Goal: Information Seeking & Learning: Learn about a topic

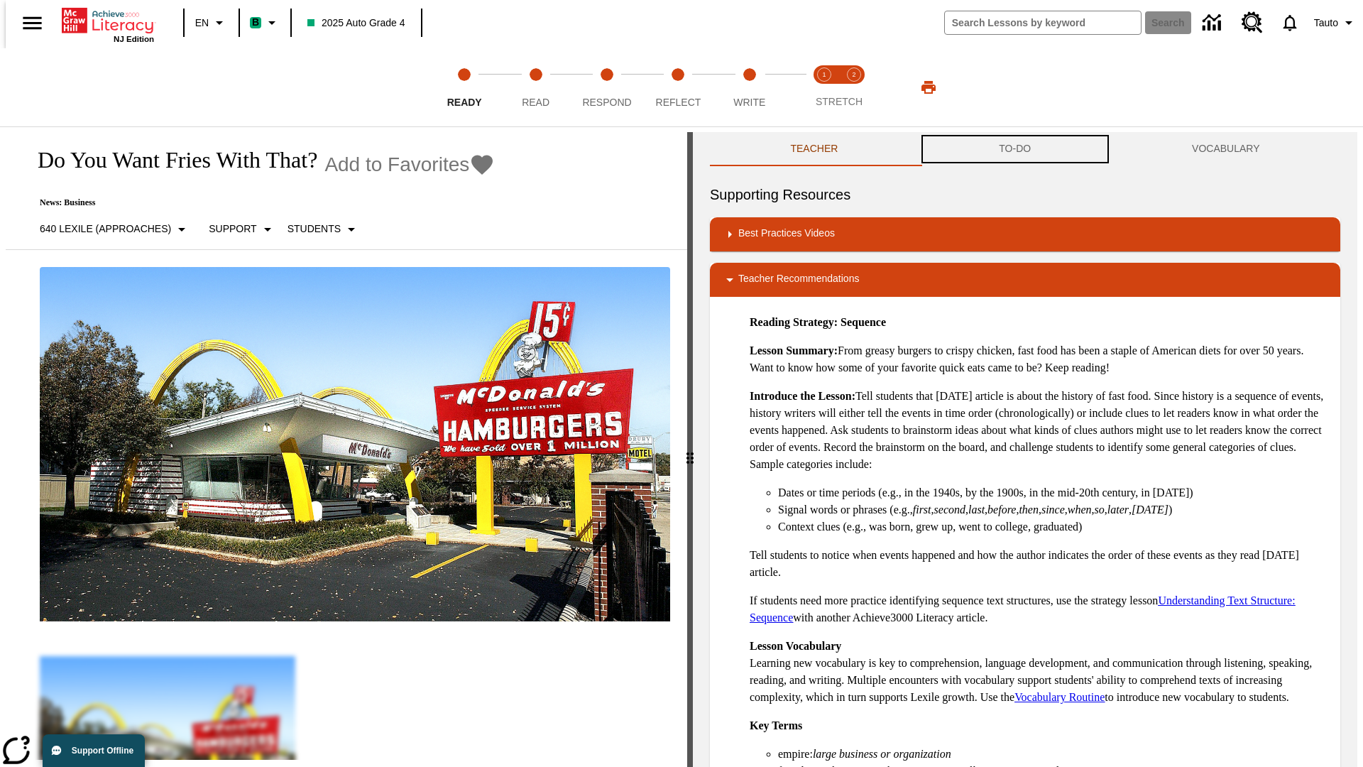
click at [1015, 149] on button "TO-DO" at bounding box center [1015, 149] width 193 height 34
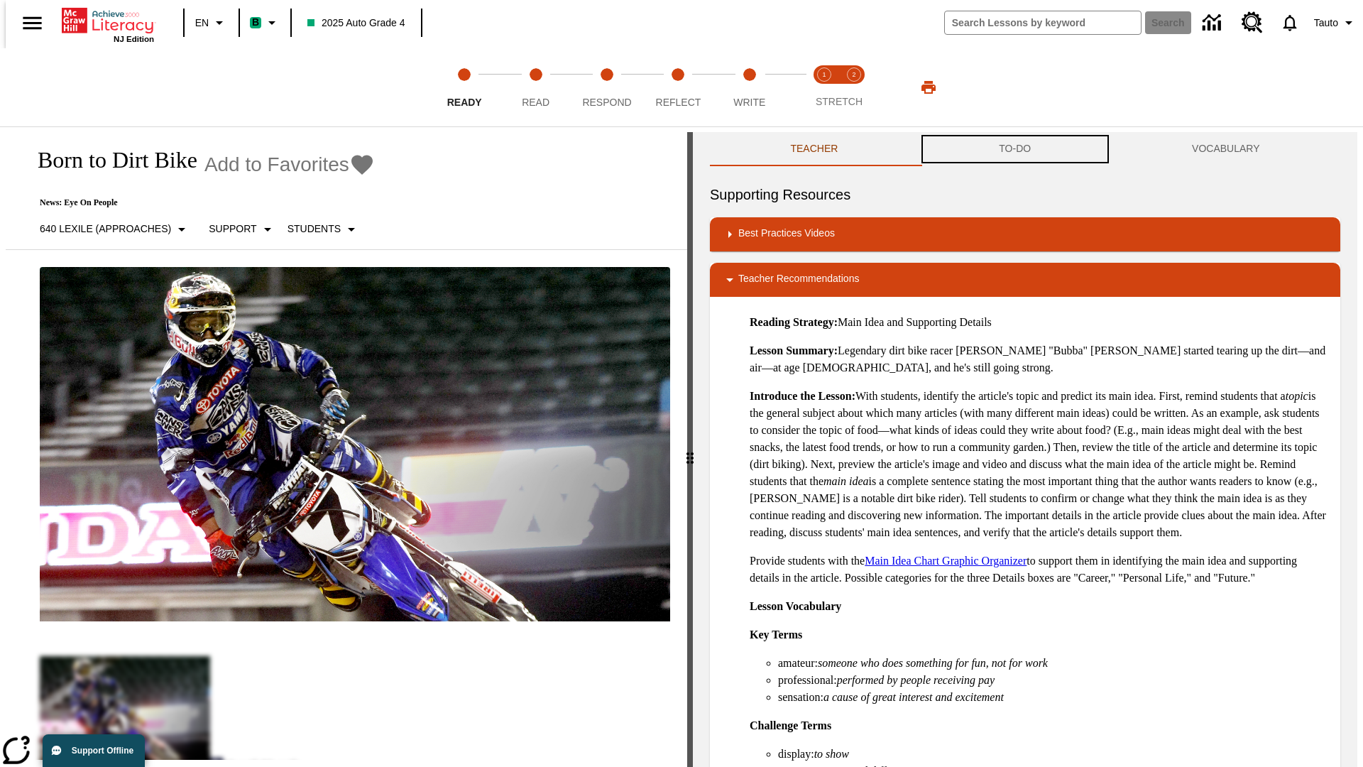
click at [1015, 149] on button "TO-DO" at bounding box center [1015, 149] width 193 height 34
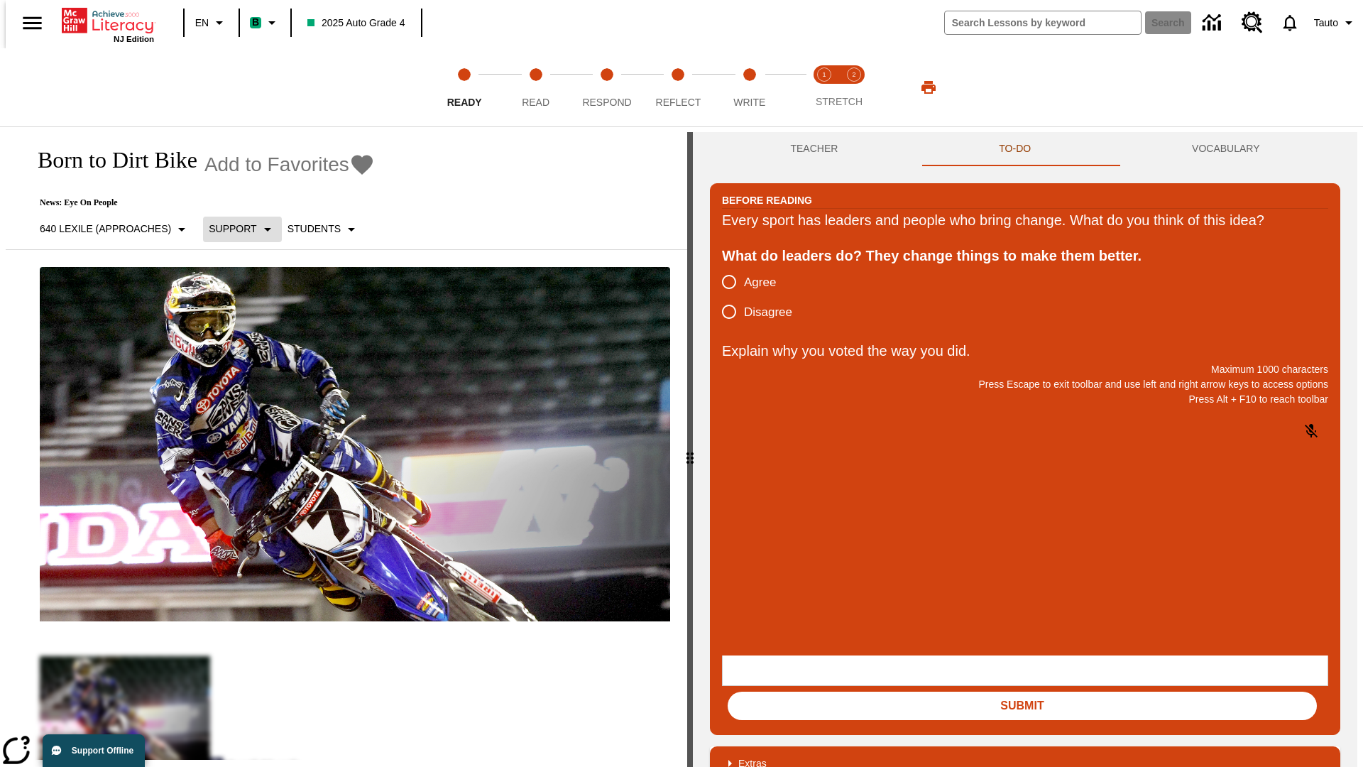
click at [236, 229] on p "Support" at bounding box center [233, 228] width 48 height 15
click at [251, 312] on p "Support" at bounding box center [251, 312] width 84 height 15
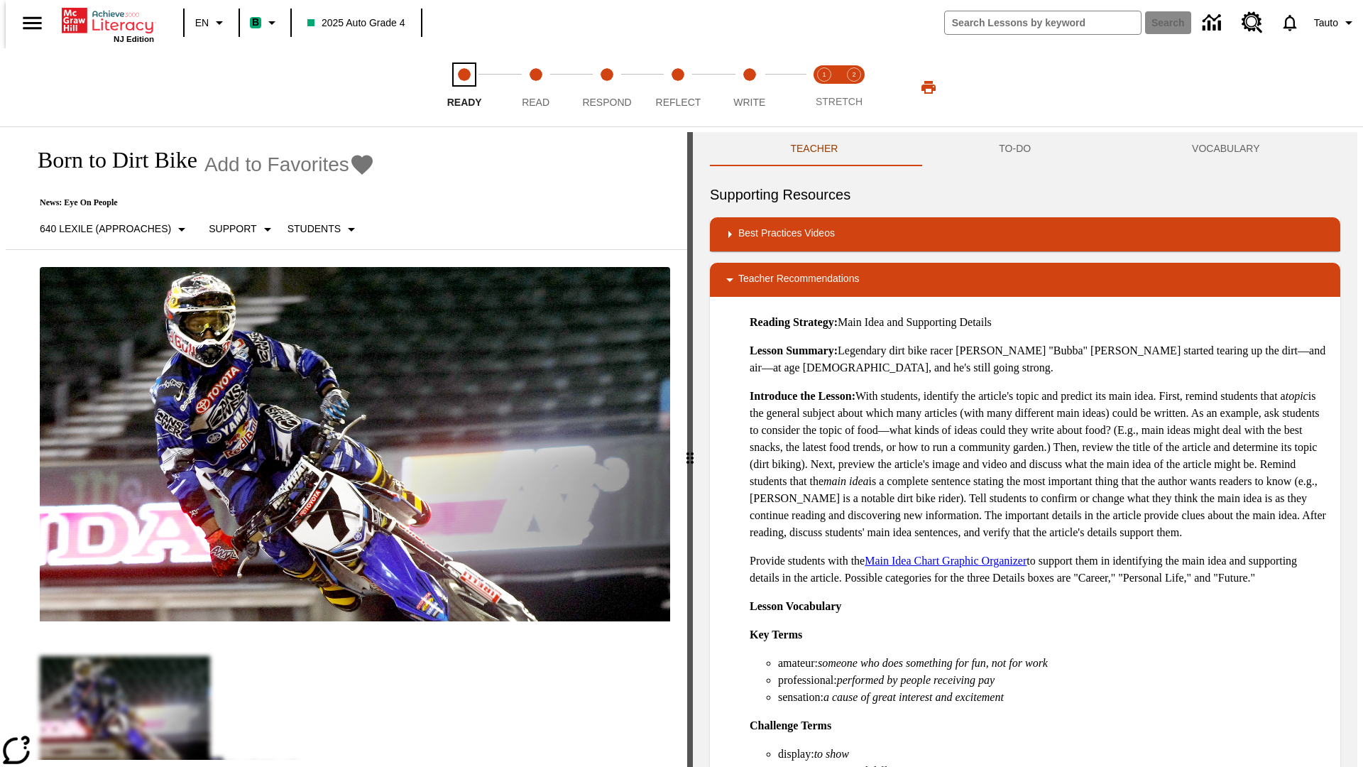
click at [464, 87] on span "Ready" at bounding box center [464, 97] width 35 height 26
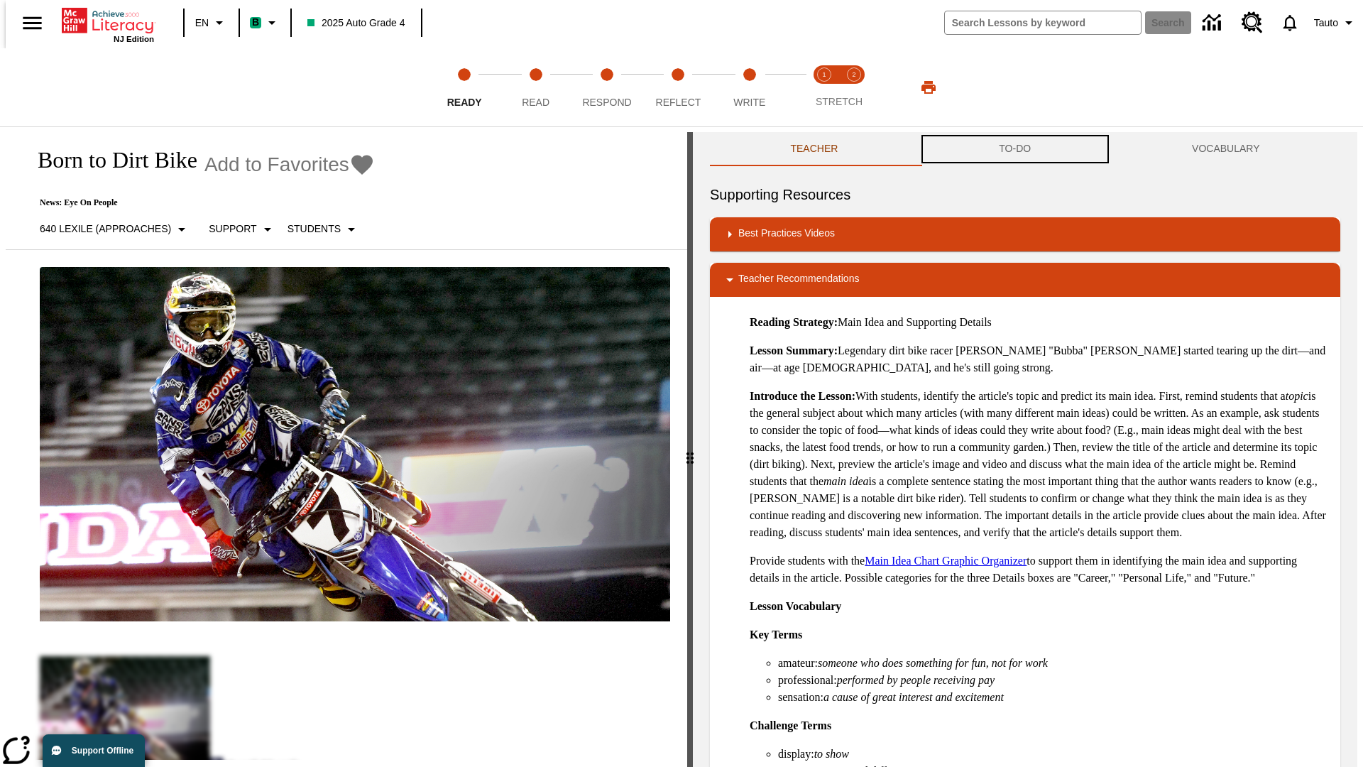
click at [1015, 149] on button "TO-DO" at bounding box center [1015, 149] width 193 height 34
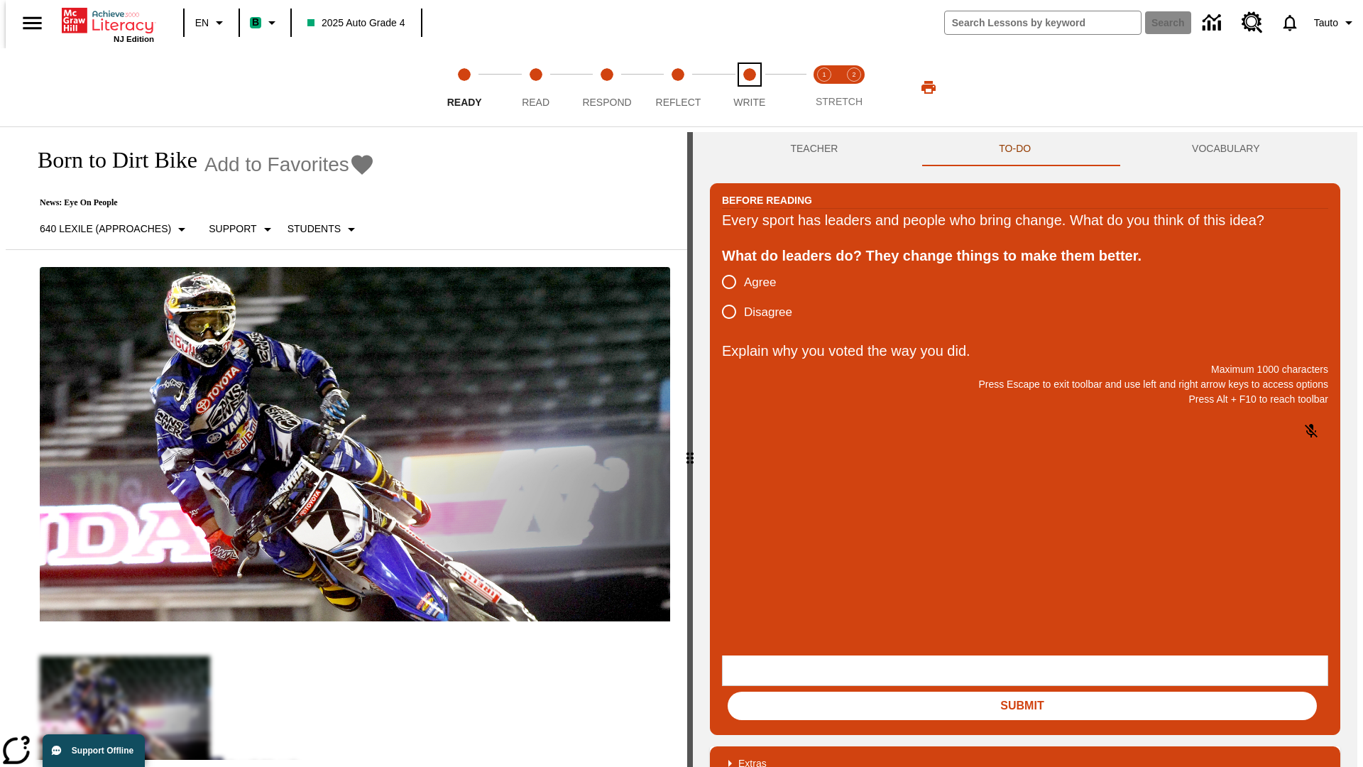
click at [749, 87] on span "Write" at bounding box center [749, 97] width 32 height 26
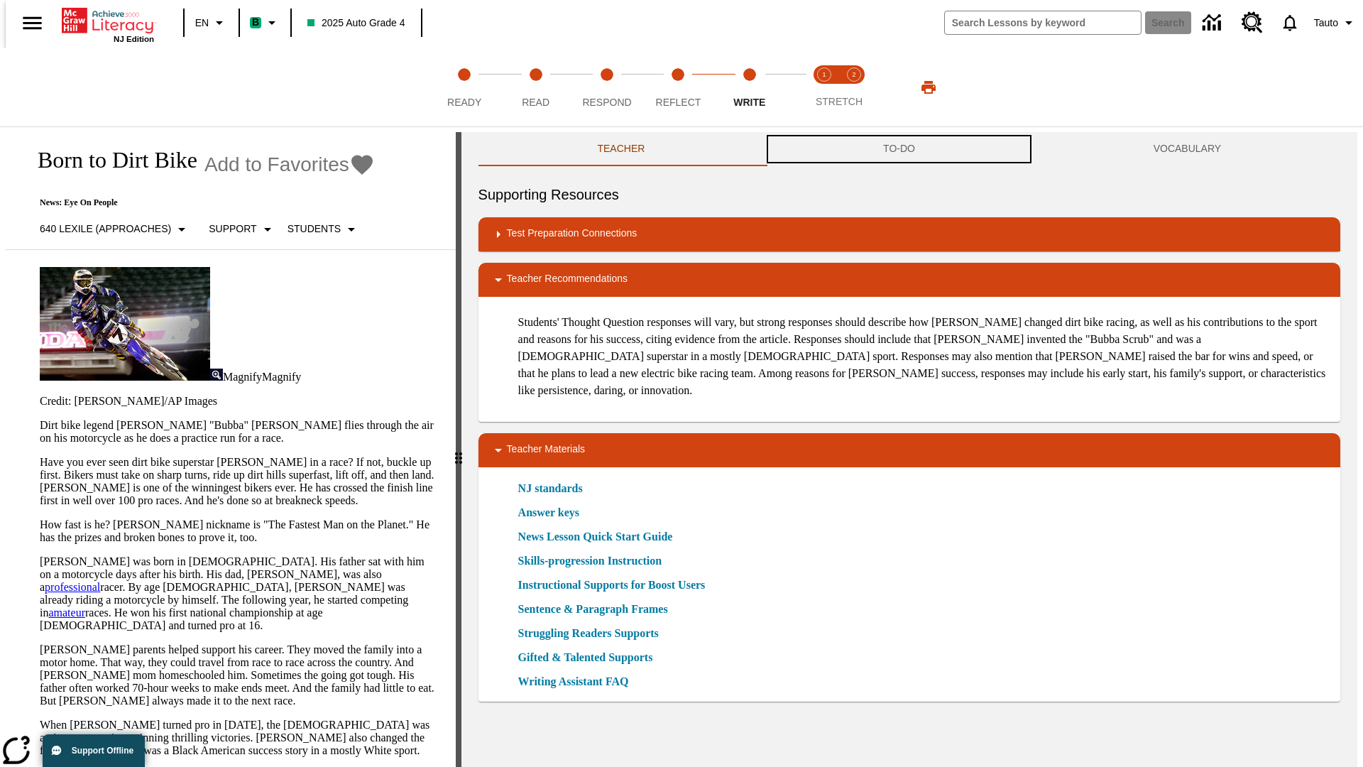
scroll to position [1, 0]
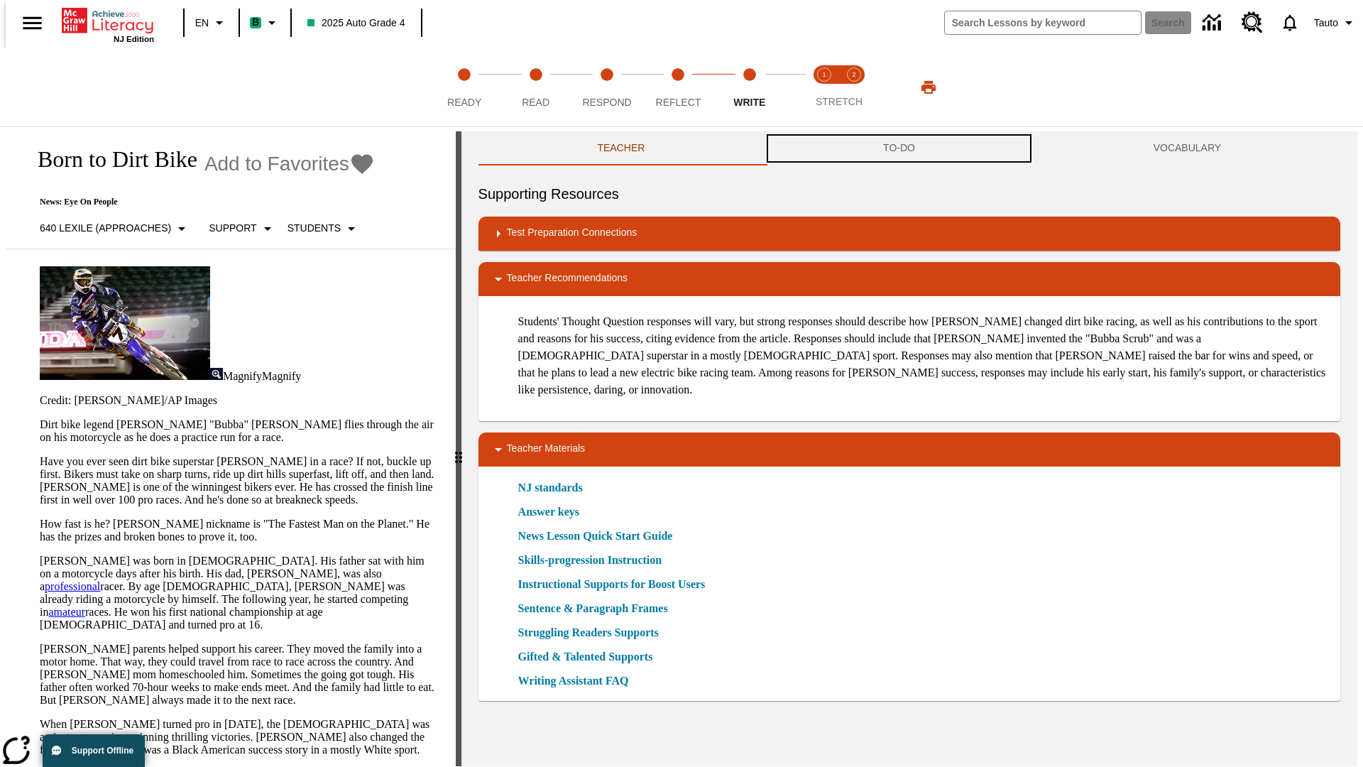
click at [899, 149] on button "TO-DO" at bounding box center [899, 148] width 270 height 34
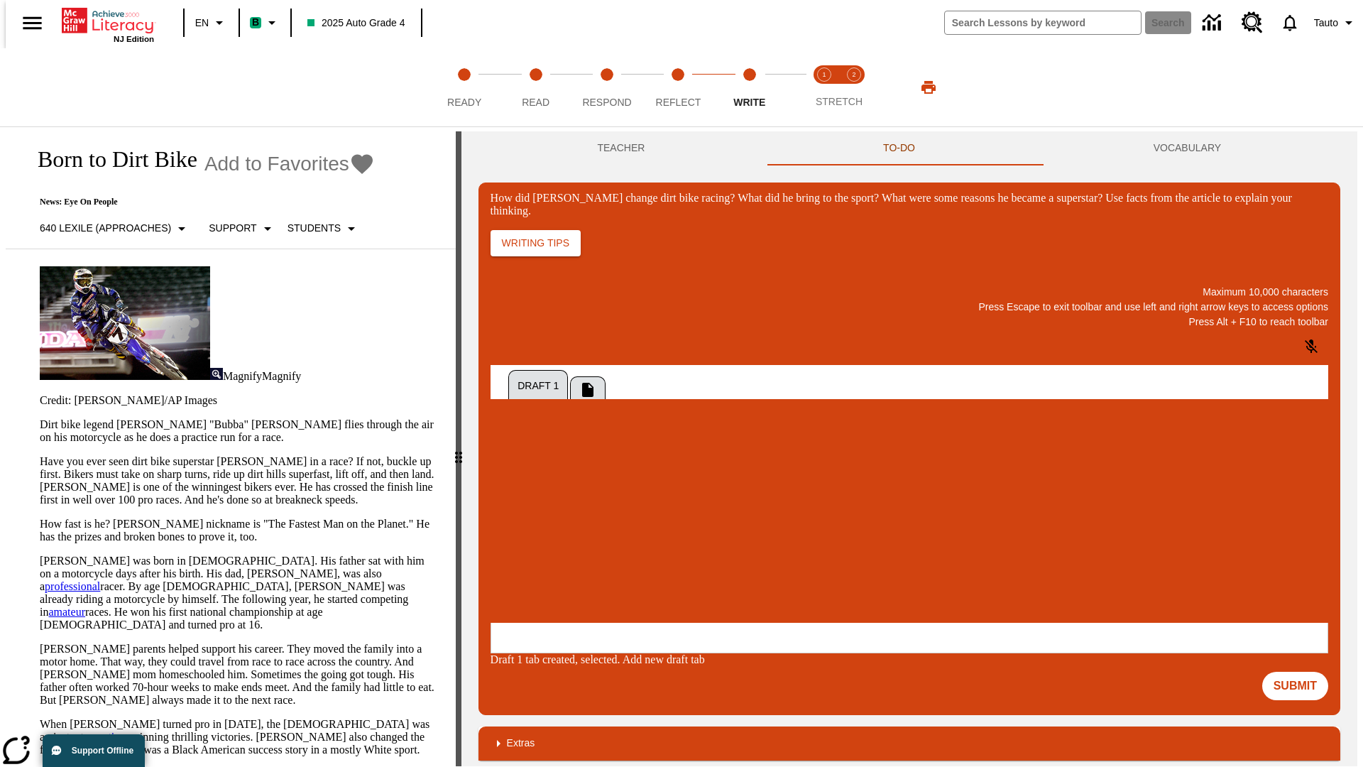
scroll to position [0, 0]
